Goal: Transaction & Acquisition: Purchase product/service

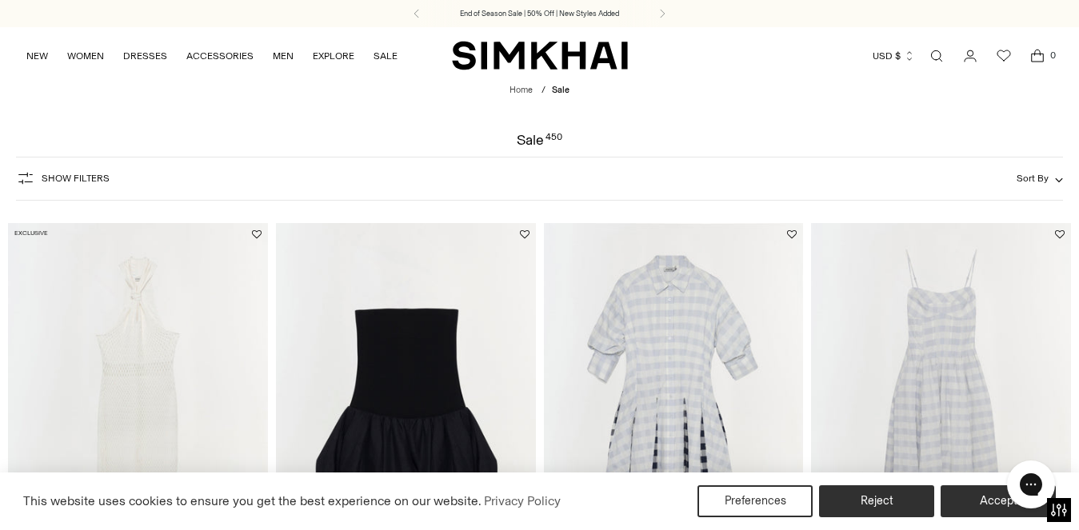
click at [87, 178] on span "Show Filters" at bounding box center [76, 178] width 68 height 11
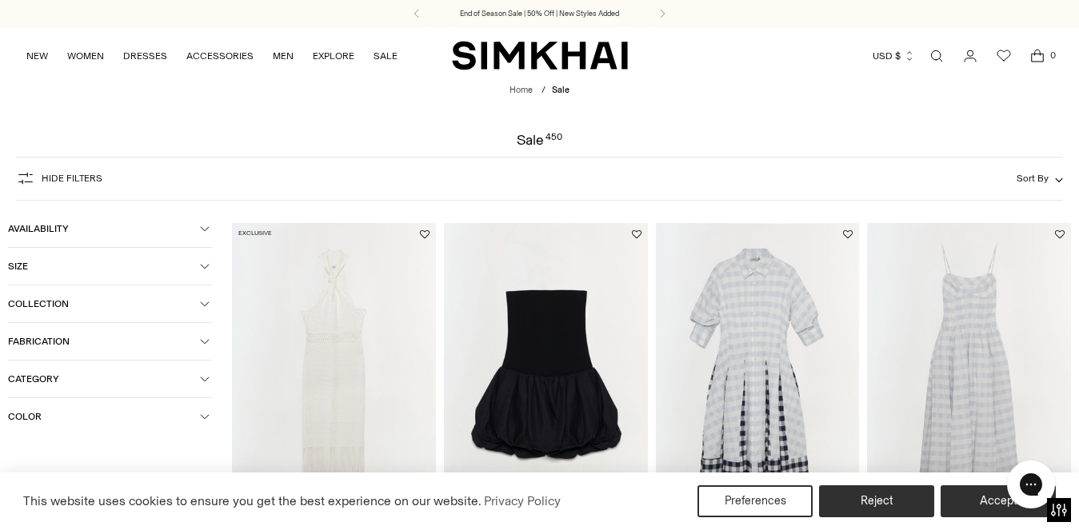
scroll to position [66, 0]
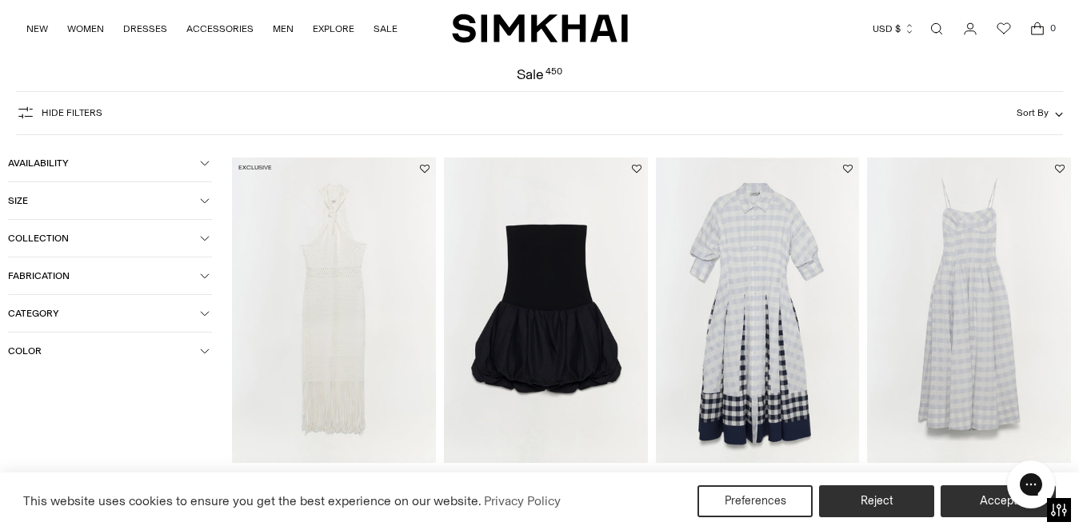
click at [102, 312] on span "Category" at bounding box center [104, 313] width 192 height 11
click at [15, 391] on icon at bounding box center [14, 390] width 8 height 8
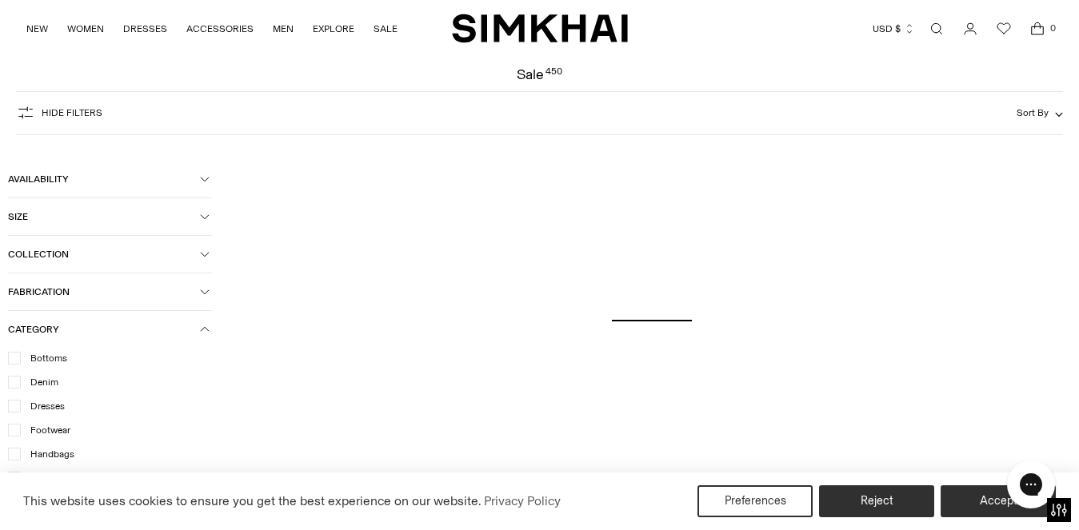
click at [116, 224] on button "Size" at bounding box center [110, 216] width 204 height 37
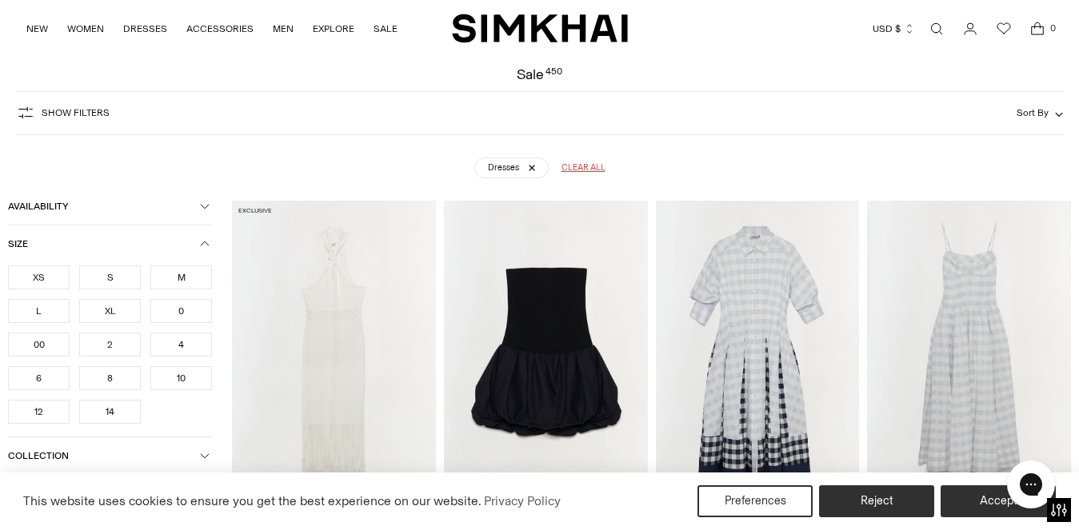
scroll to position [118, 0]
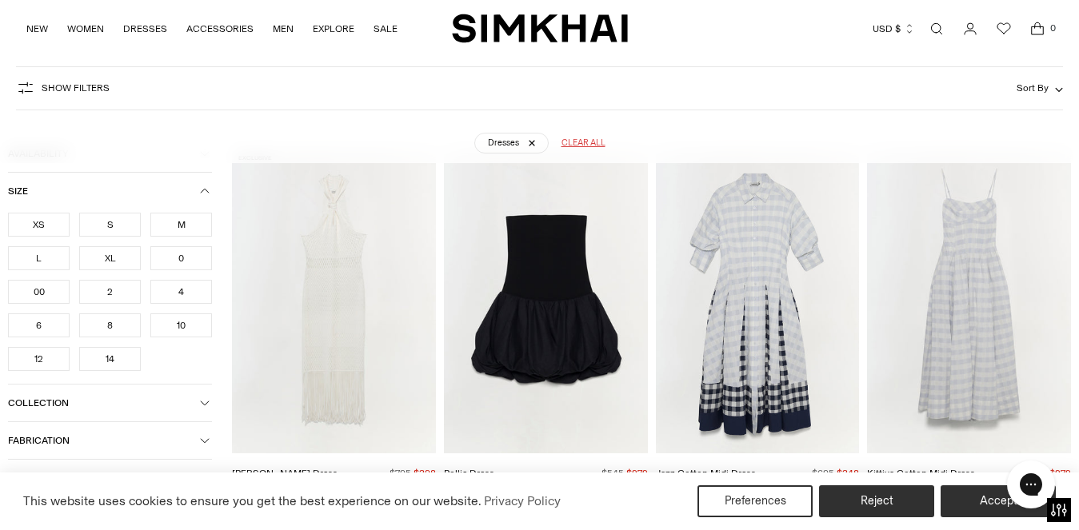
click at [182, 226] on div "M" at bounding box center [181, 225] width 62 height 24
click at [48, 261] on div "L" at bounding box center [39, 258] width 62 height 24
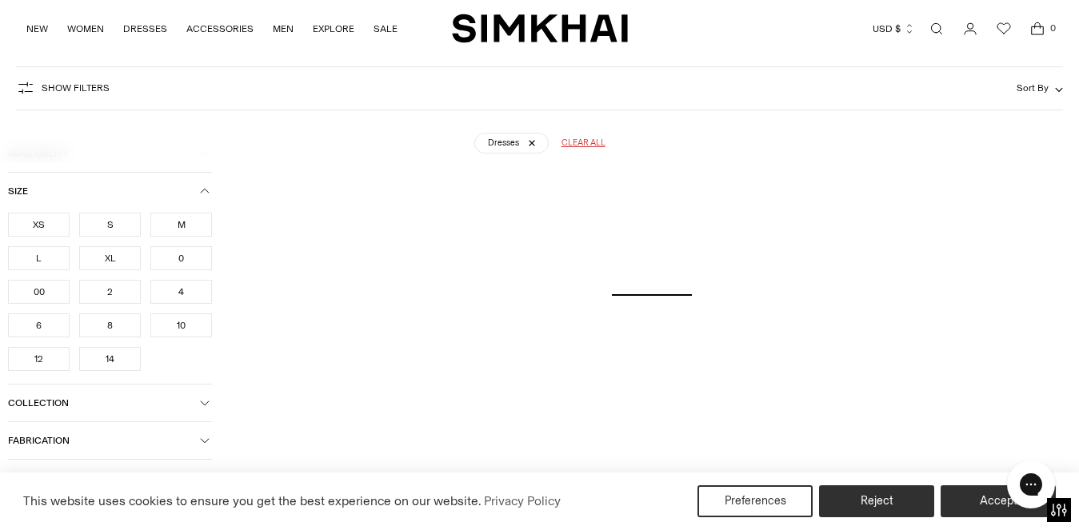
click at [119, 331] on div "8" at bounding box center [110, 326] width 62 height 24
click at [193, 326] on div "10" at bounding box center [181, 326] width 62 height 24
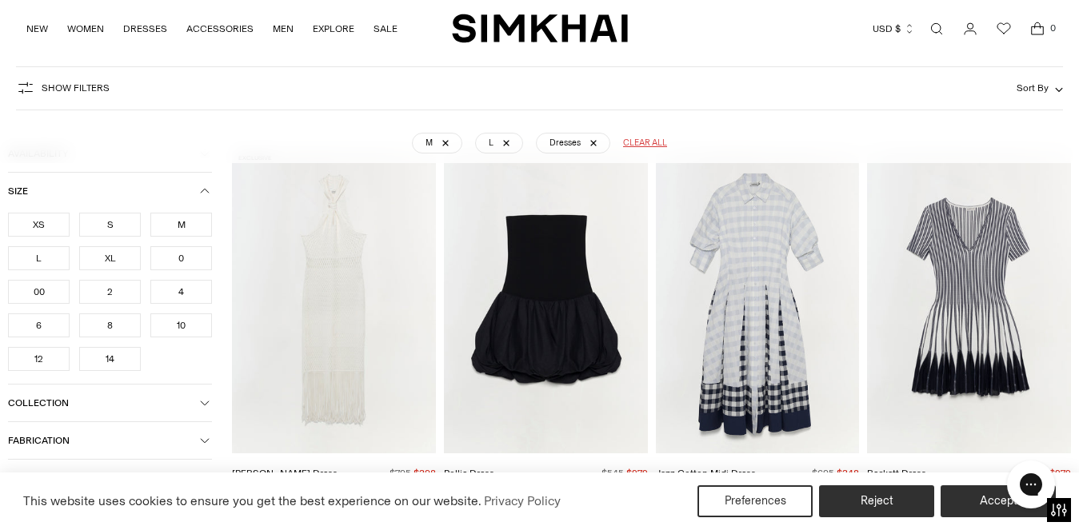
click at [125, 326] on div "8" at bounding box center [110, 326] width 62 height 24
click at [170, 331] on div "10" at bounding box center [181, 326] width 62 height 24
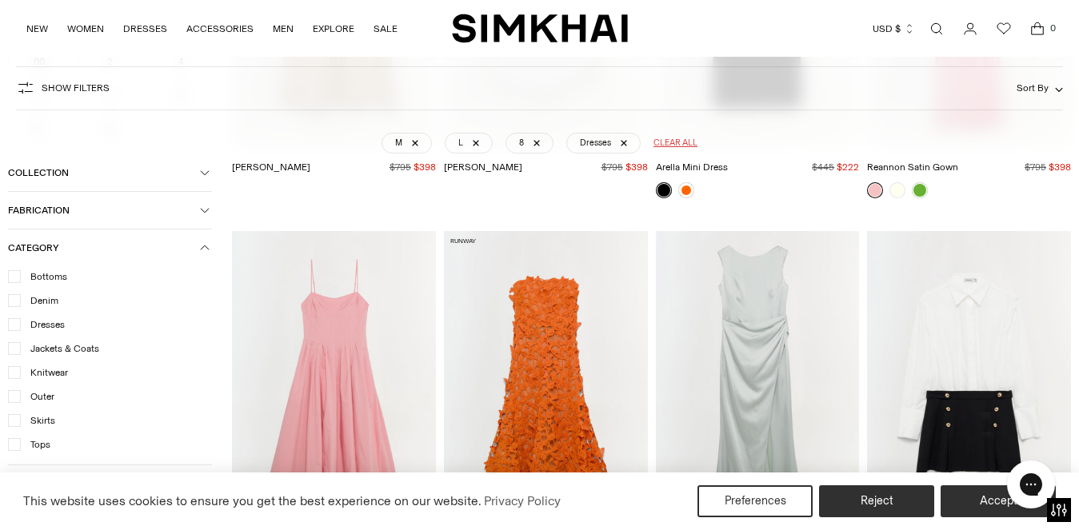
scroll to position [5448, 0]
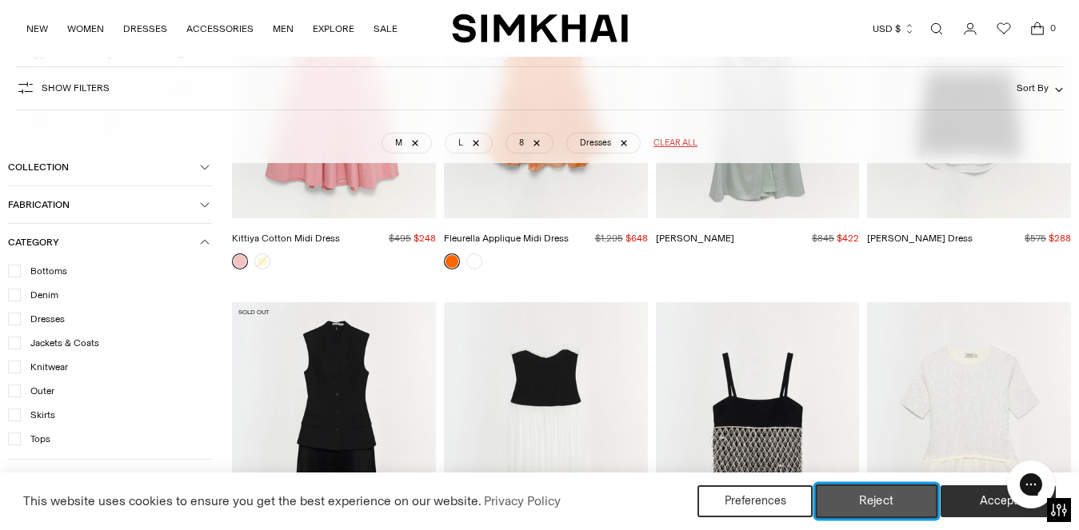
click at [883, 506] on button "Reject" at bounding box center [877, 502] width 122 height 34
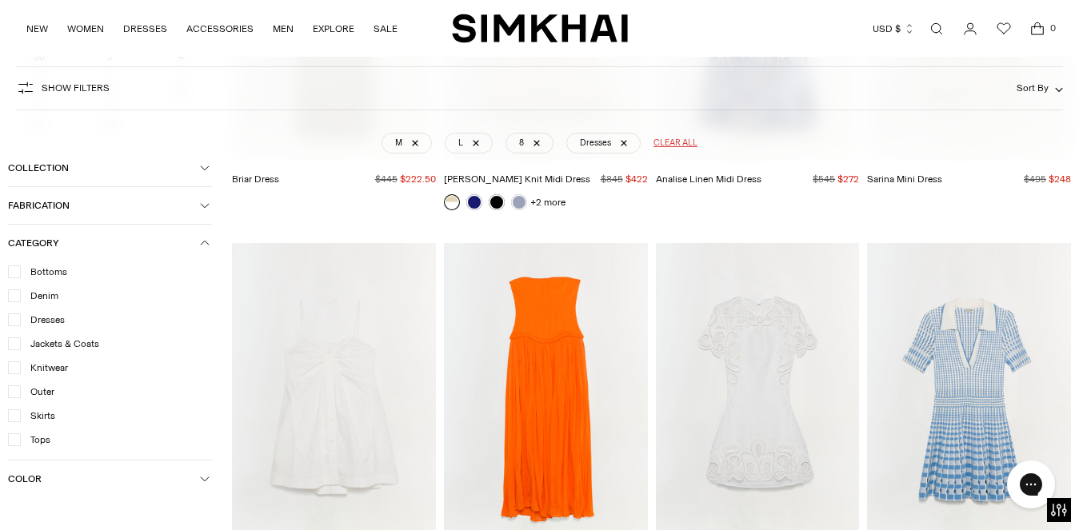
scroll to position [12132, 0]
